Goal: Navigation & Orientation: Find specific page/section

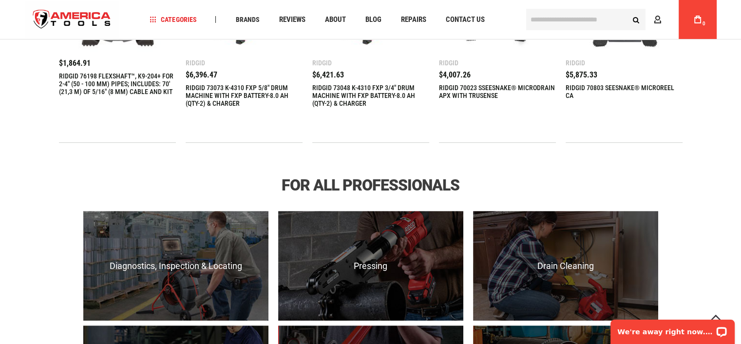
scroll to position [634, 0]
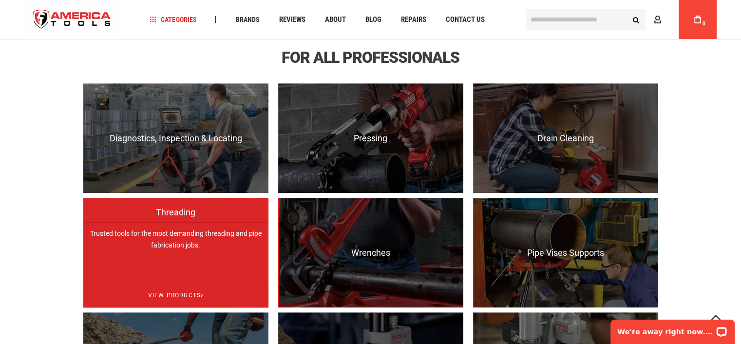
click at [125, 233] on p "Trusted tools for the most demanding threading and pipe fabrication jobs." at bounding box center [175, 277] width 185 height 110
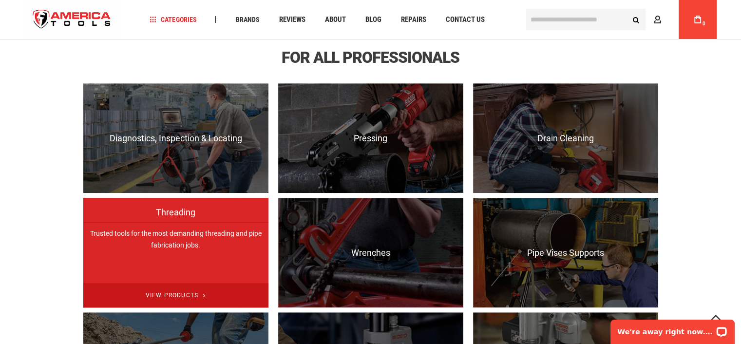
click at [167, 293] on span "View Products" at bounding box center [175, 295] width 185 height 25
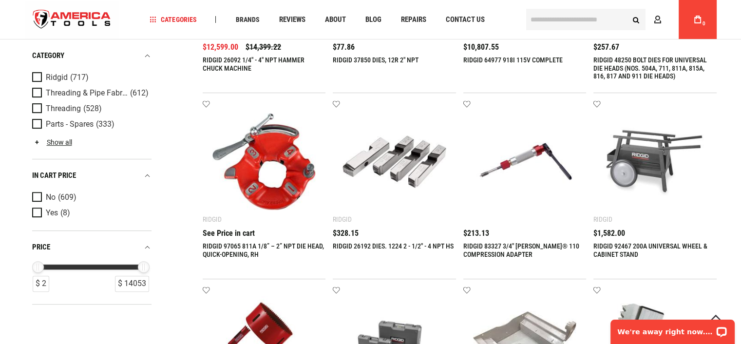
scroll to position [244, 0]
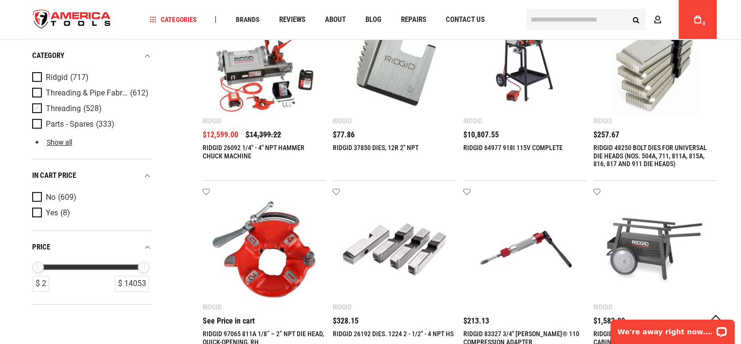
click at [39, 108] on span "Product Filters" at bounding box center [39, 108] width 14 height 11
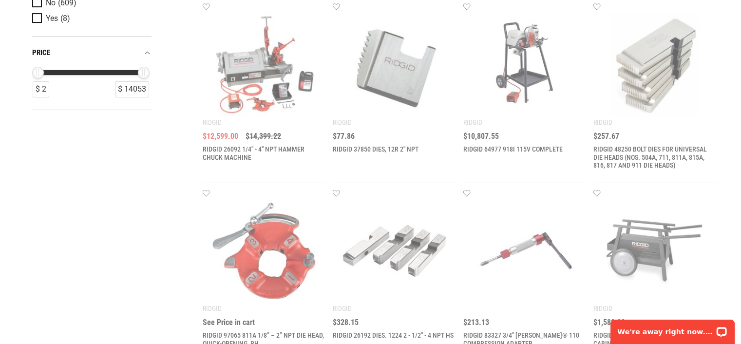
scroll to position [0, 0]
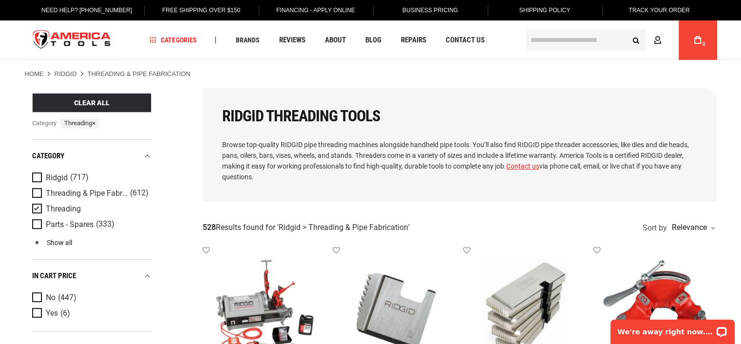
click at [65, 241] on link "Show all" at bounding box center [52, 243] width 40 height 8
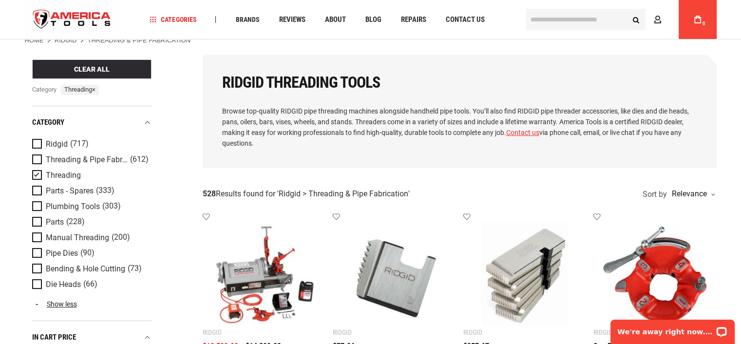
scroll to position [49, 0]
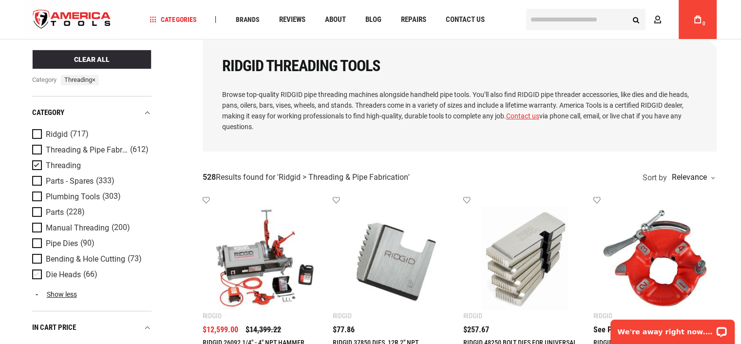
click at [37, 277] on span "Product Filters" at bounding box center [39, 275] width 14 height 11
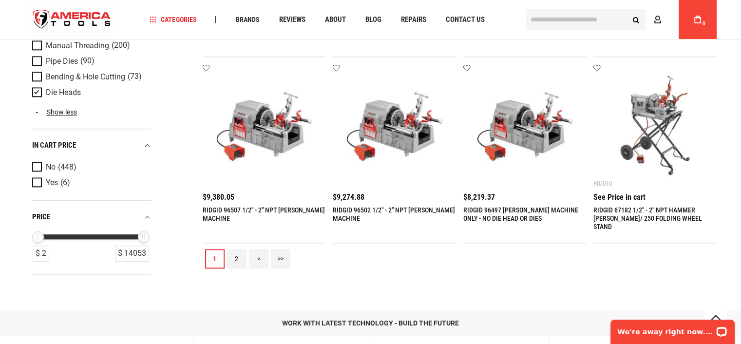
scroll to position [1170, 0]
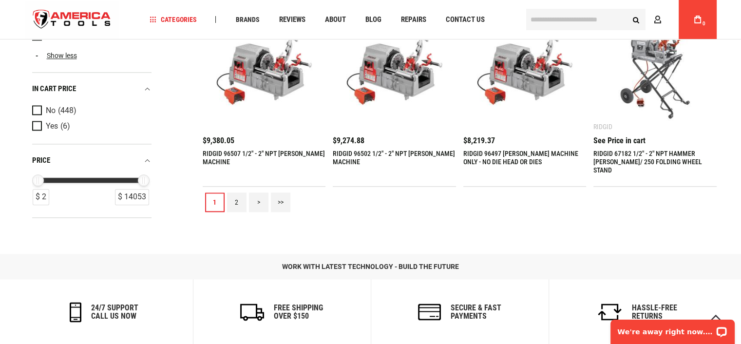
click at [238, 204] on link "2" at bounding box center [236, 202] width 19 height 19
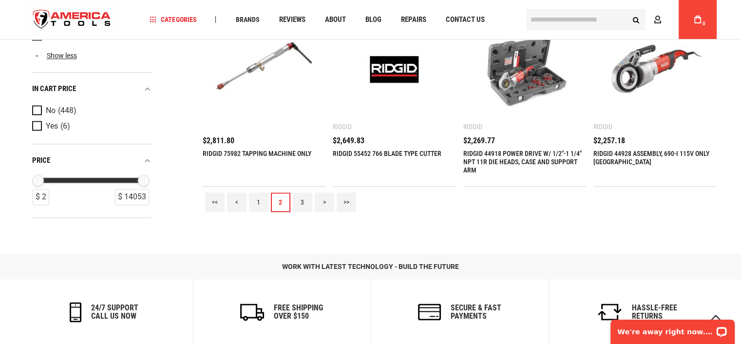
click at [299, 206] on link "3" at bounding box center [302, 202] width 19 height 19
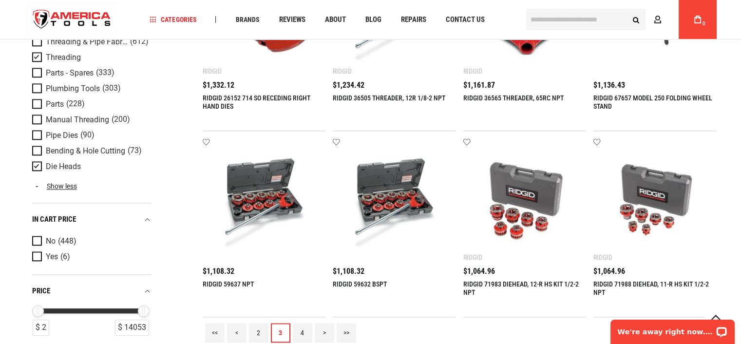
scroll to position [1024, 0]
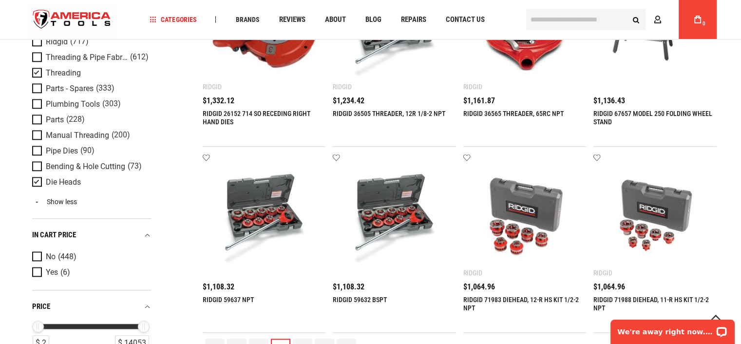
click at [58, 204] on link "Show less" at bounding box center [91, 201] width 119 height 9
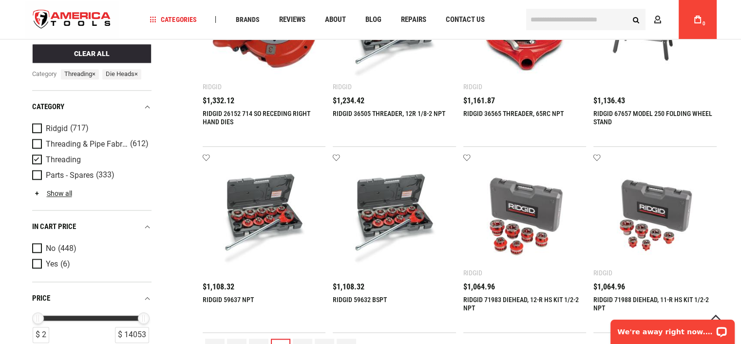
click at [63, 192] on link "Show all" at bounding box center [52, 194] width 40 height 8
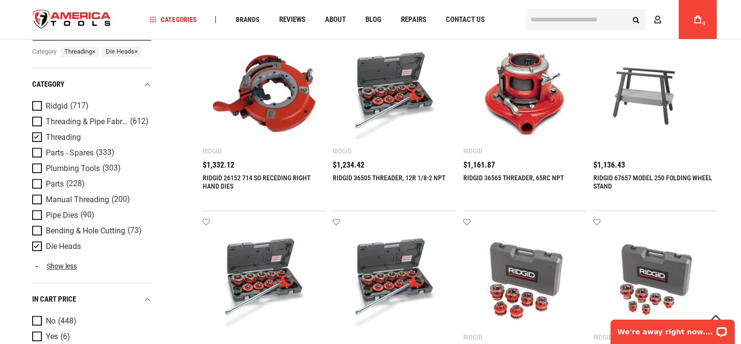
scroll to position [975, 0]
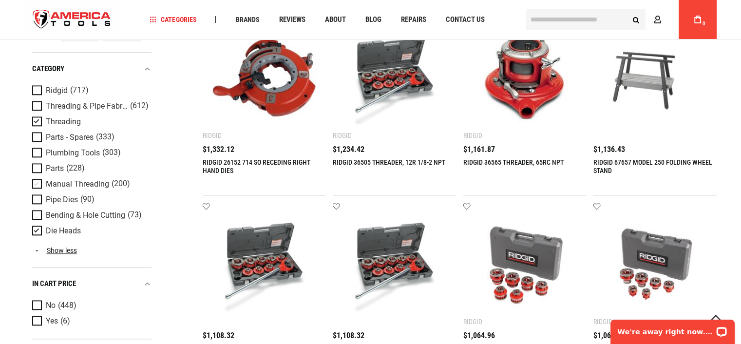
click at [35, 180] on span "Product Filters" at bounding box center [39, 184] width 14 height 11
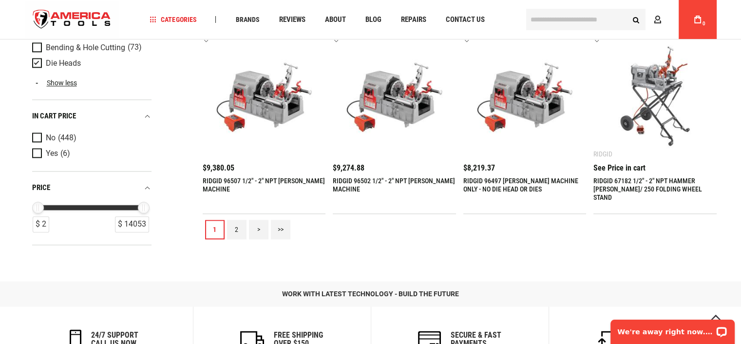
scroll to position [1267, 0]
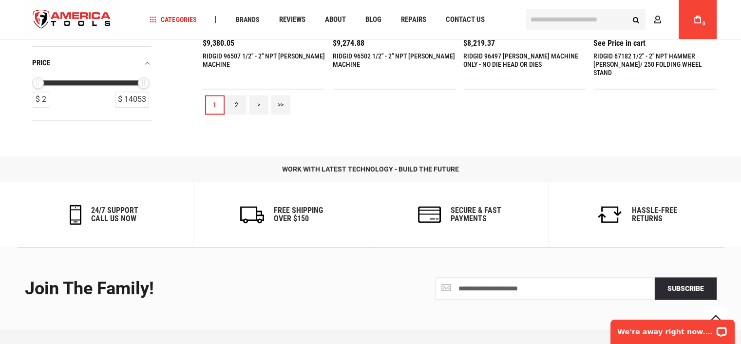
click at [237, 107] on link "2" at bounding box center [236, 104] width 19 height 19
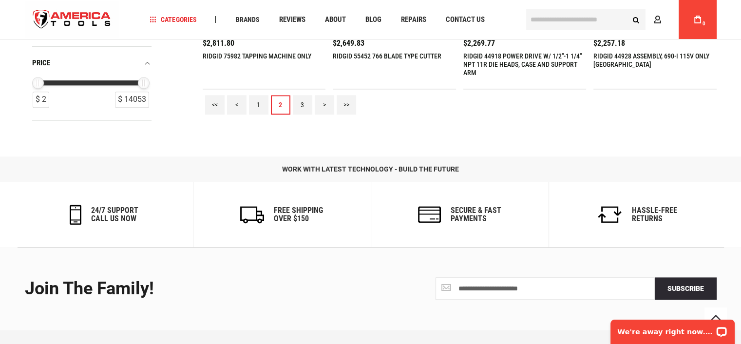
click at [299, 102] on link "3" at bounding box center [302, 104] width 19 height 19
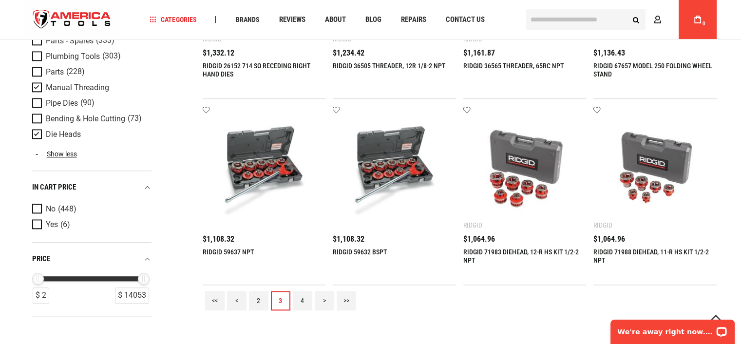
scroll to position [1072, 0]
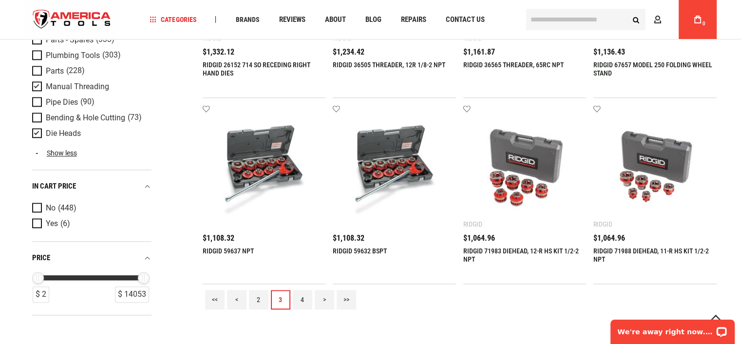
click at [302, 299] on link "4" at bounding box center [302, 299] width 19 height 19
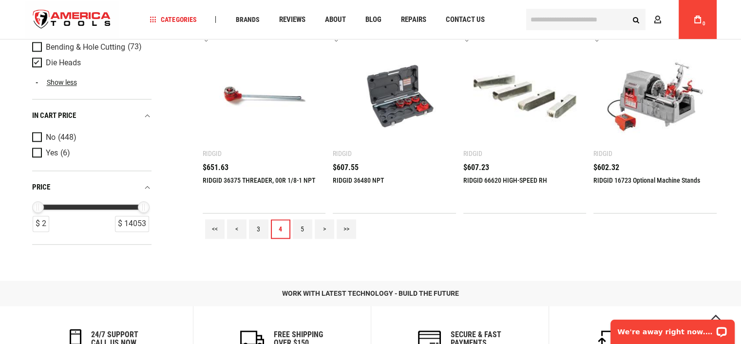
scroll to position [1170, 0]
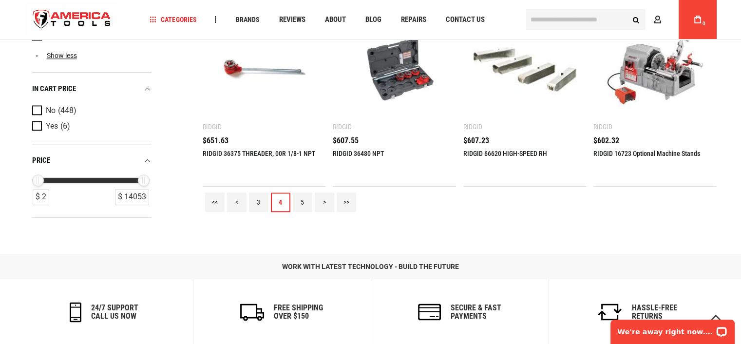
click at [302, 199] on link "5" at bounding box center [302, 202] width 19 height 19
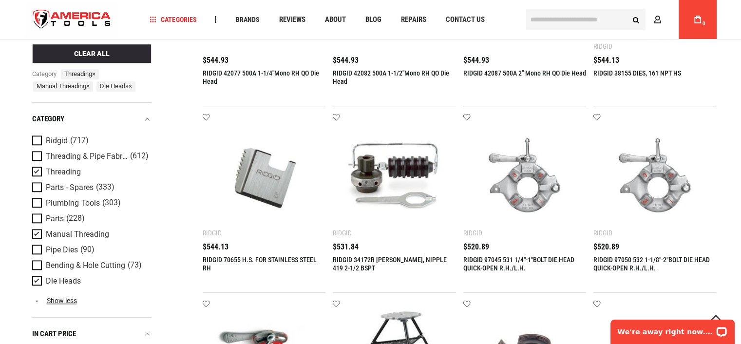
scroll to position [1072, 0]
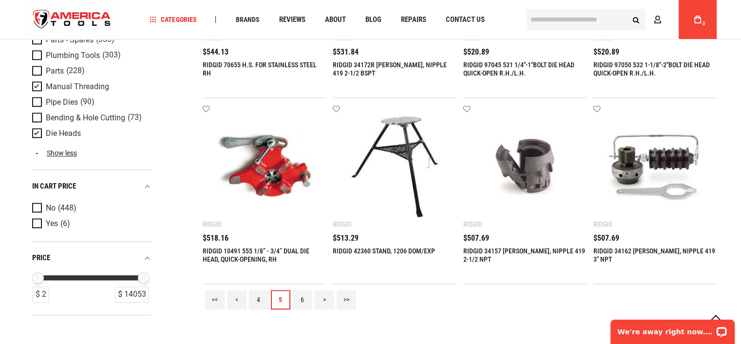
click at [303, 297] on link "6" at bounding box center [302, 299] width 19 height 19
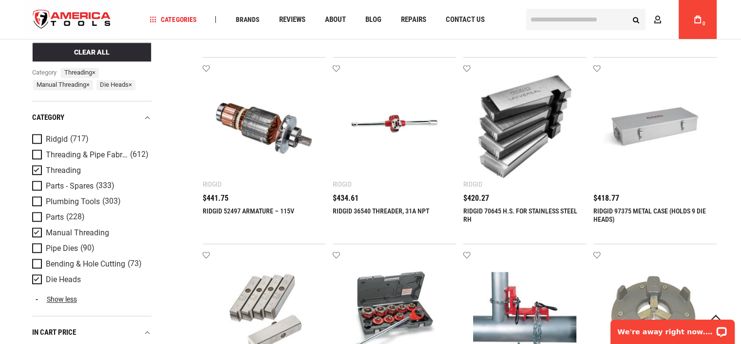
scroll to position [1121, 0]
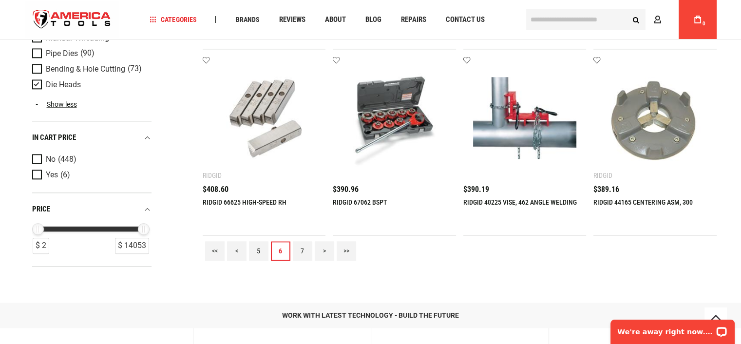
click at [303, 254] on link "7" at bounding box center [302, 250] width 19 height 19
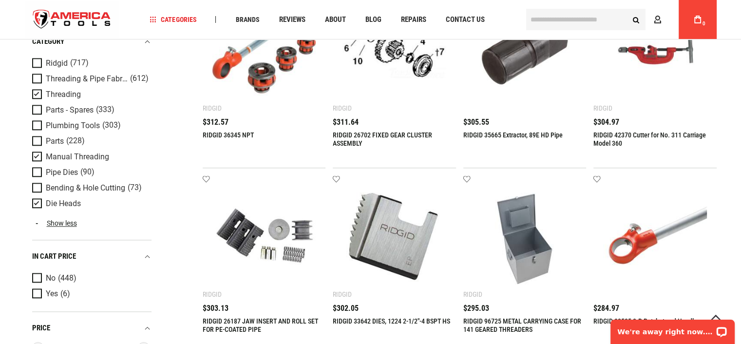
scroll to position [1072, 0]
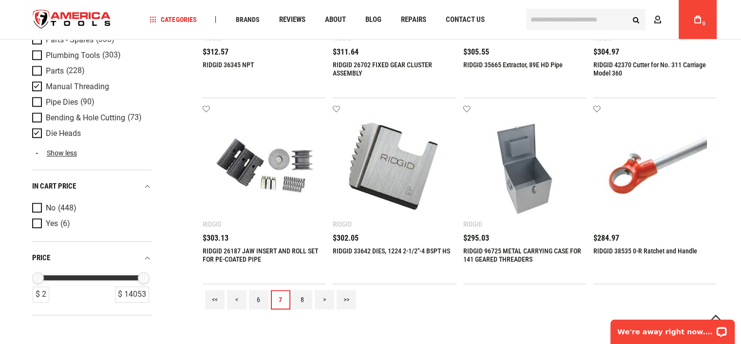
click at [309, 296] on link "8" at bounding box center [302, 299] width 19 height 19
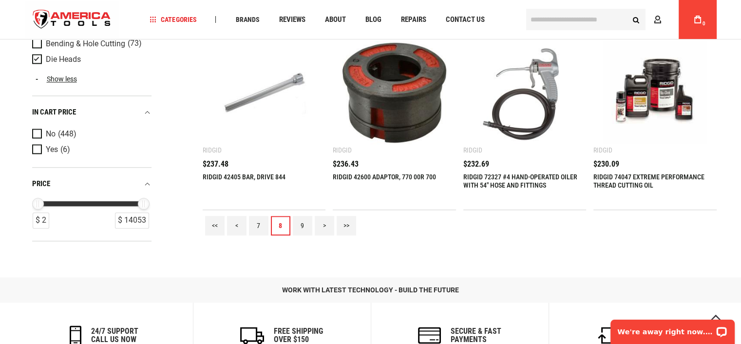
scroll to position [1170, 0]
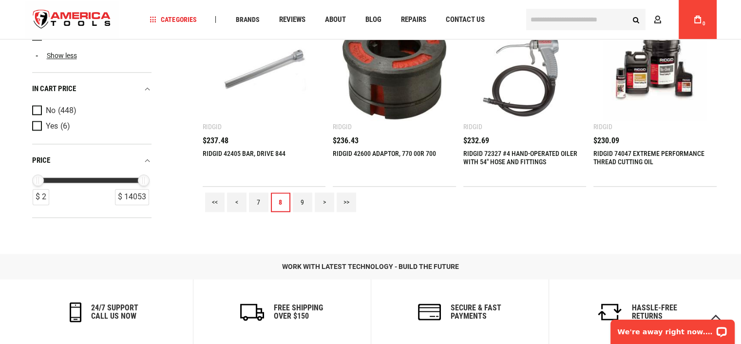
click at [304, 203] on link "9" at bounding box center [302, 202] width 19 height 19
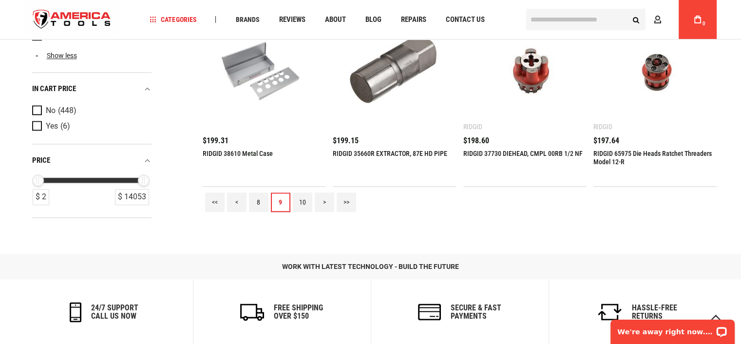
click at [300, 208] on link "10" at bounding box center [302, 202] width 19 height 19
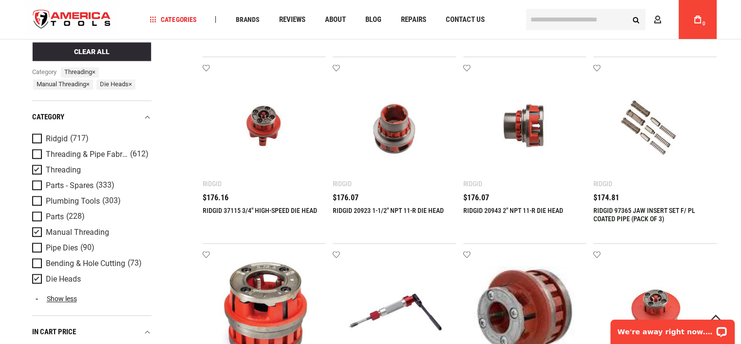
scroll to position [926, 0]
